Goal: Task Accomplishment & Management: Manage account settings

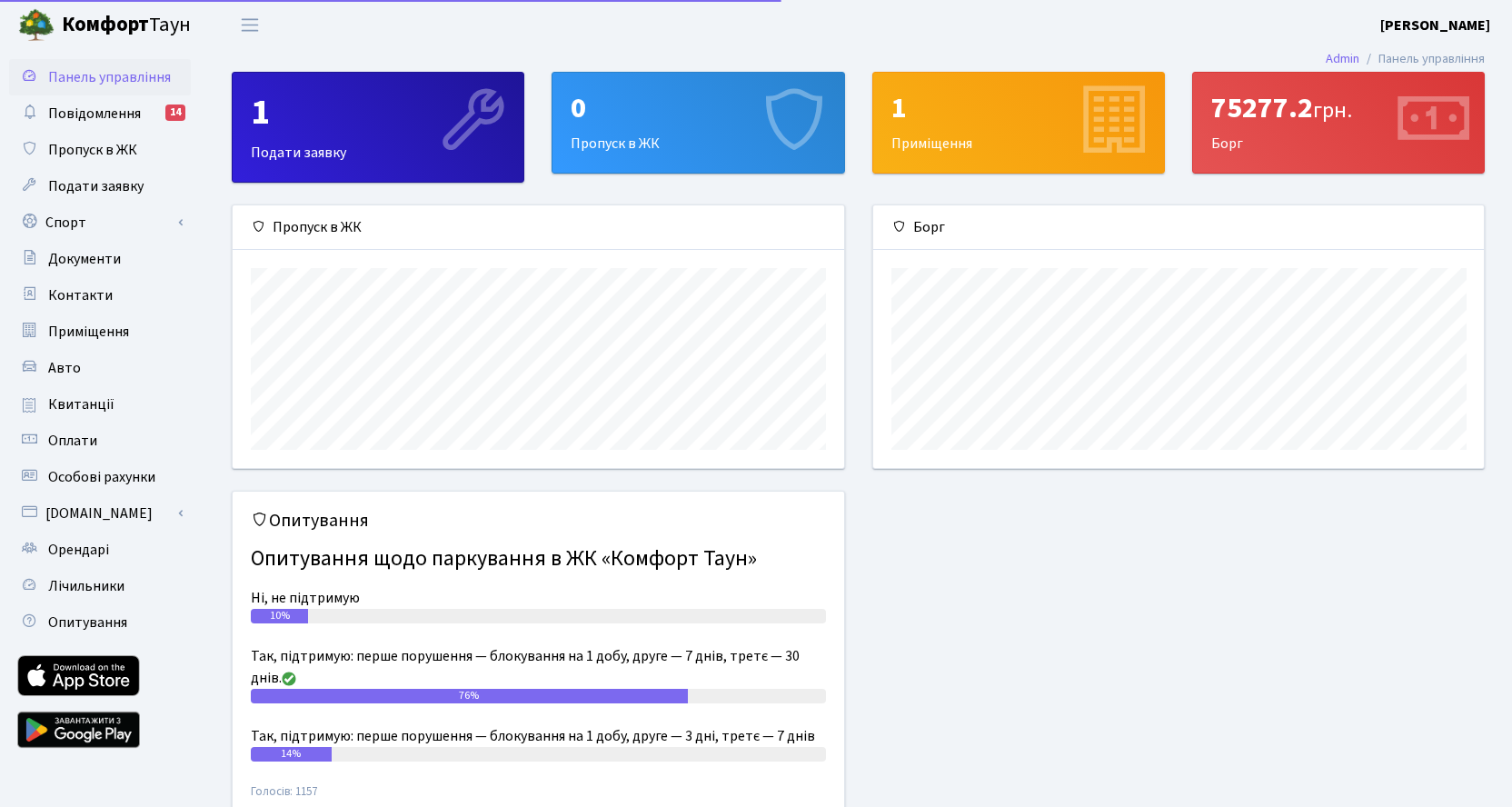
scroll to position [263, 610]
click at [78, 211] on link "Спорт" at bounding box center [100, 222] width 182 height 36
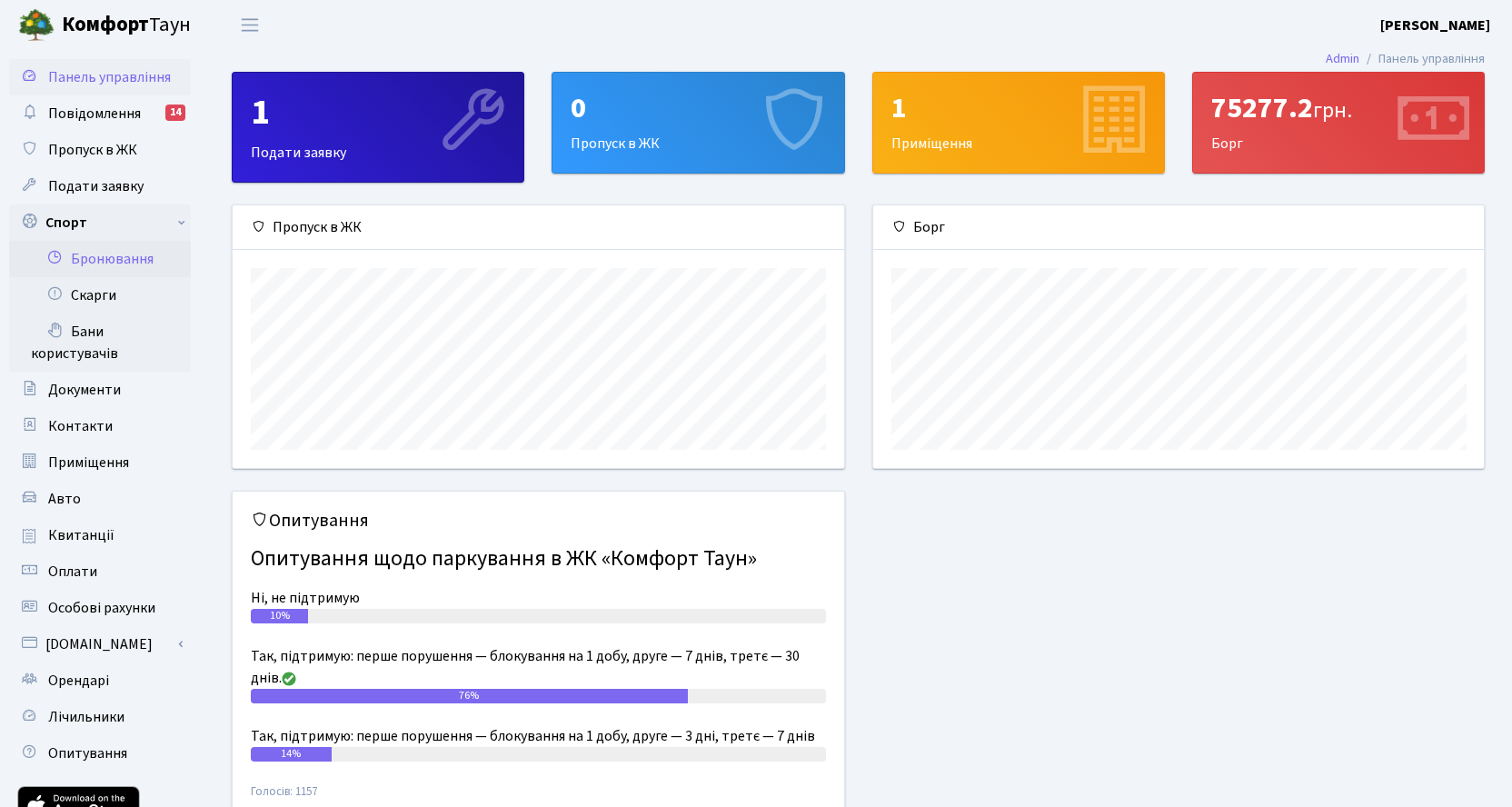
click at [103, 250] on link "Бронювання" at bounding box center [100, 259] width 182 height 36
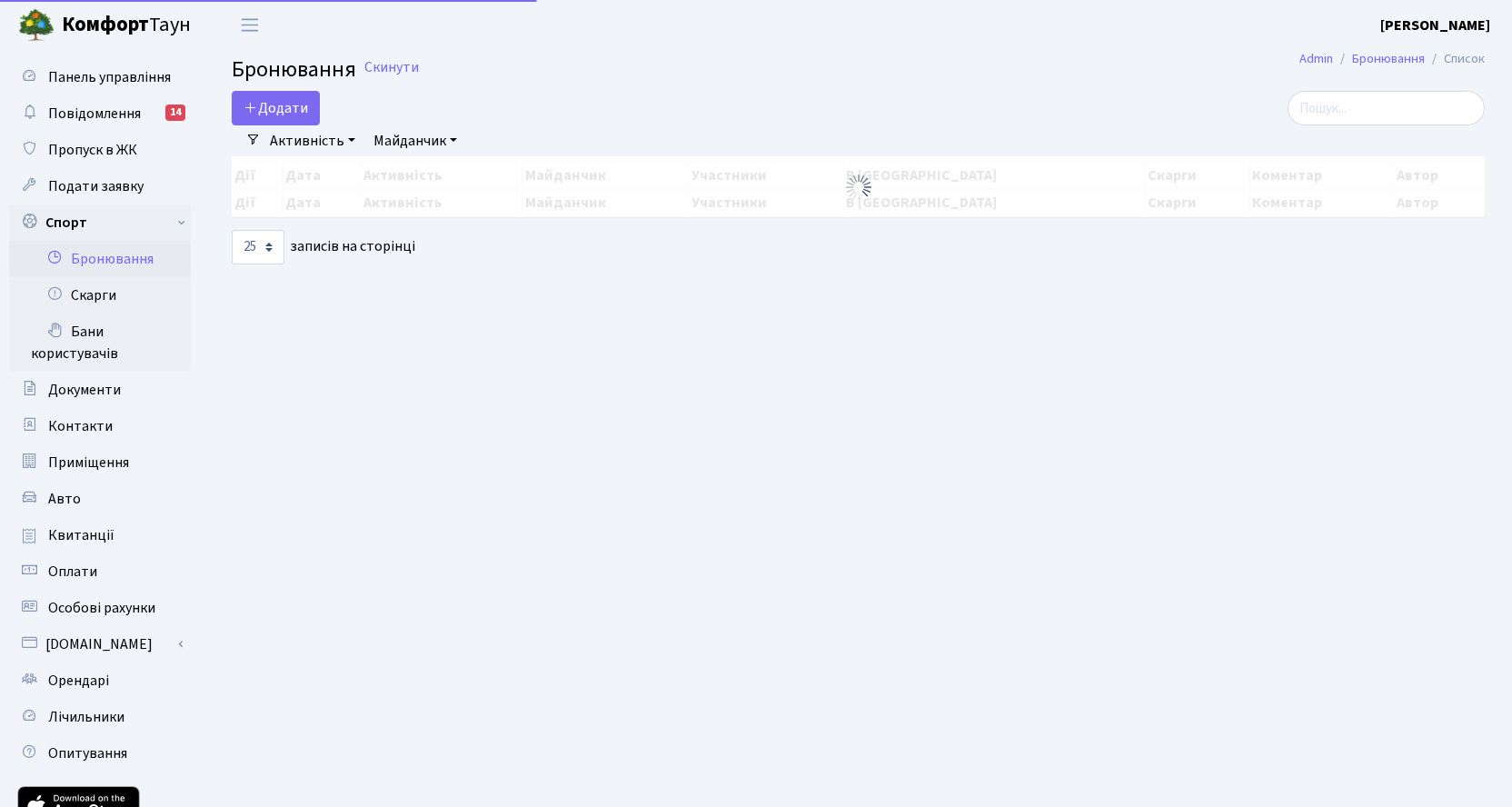
select select "25"
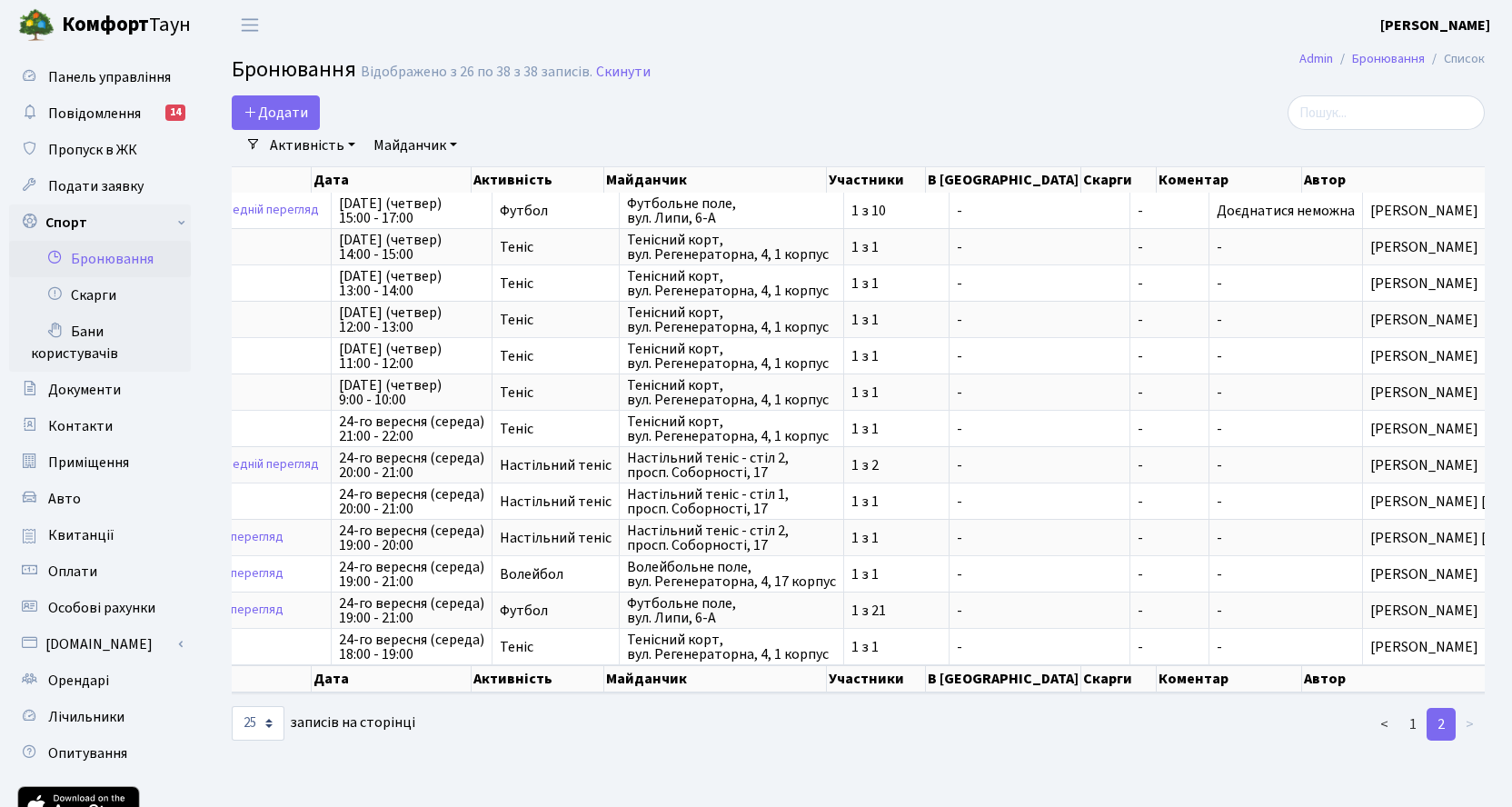
scroll to position [0, 154]
click at [1409, 740] on link "1" at bounding box center [1413, 724] width 29 height 32
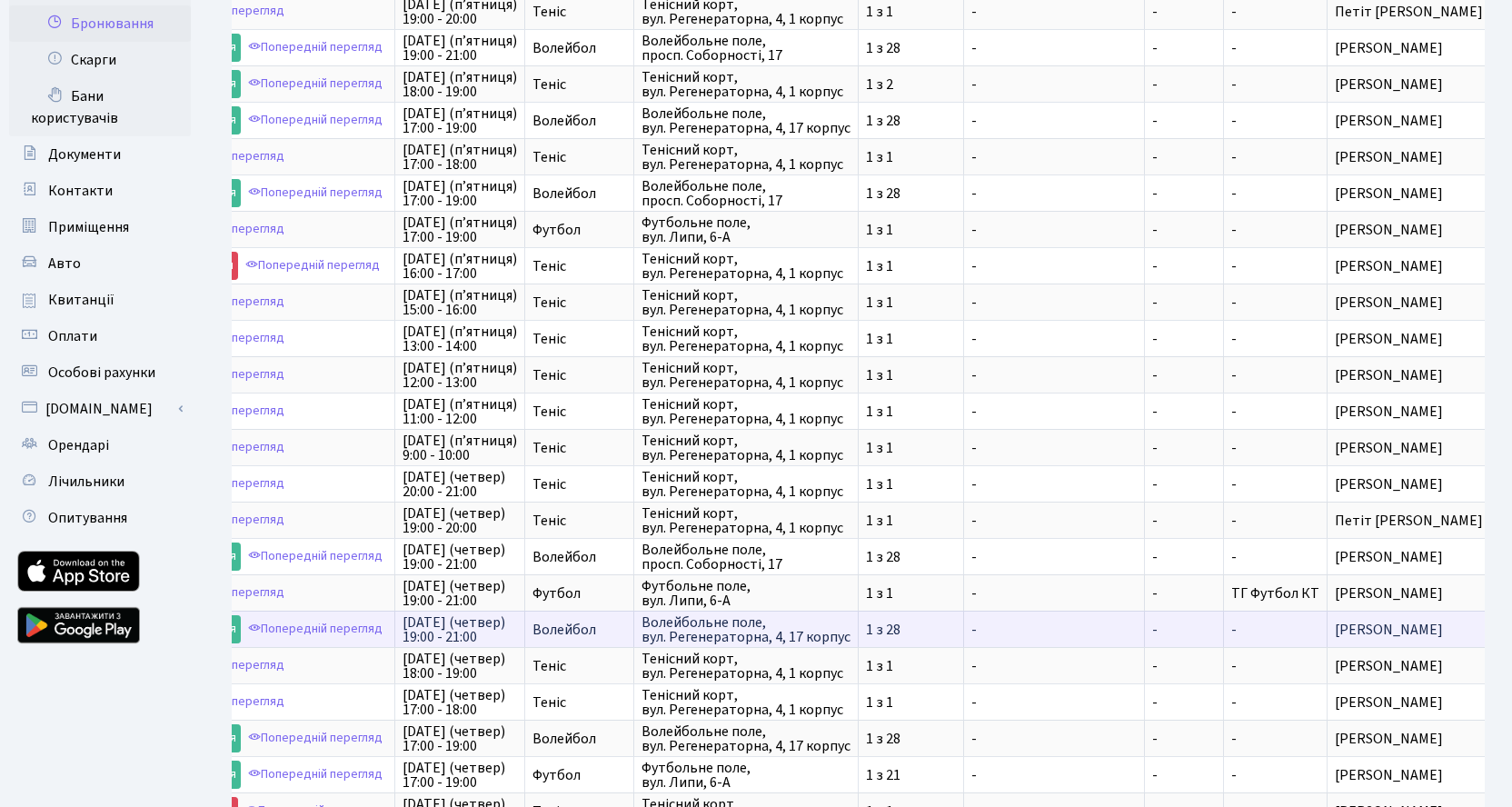
scroll to position [0, 0]
